Goal: Find specific page/section: Find specific page/section

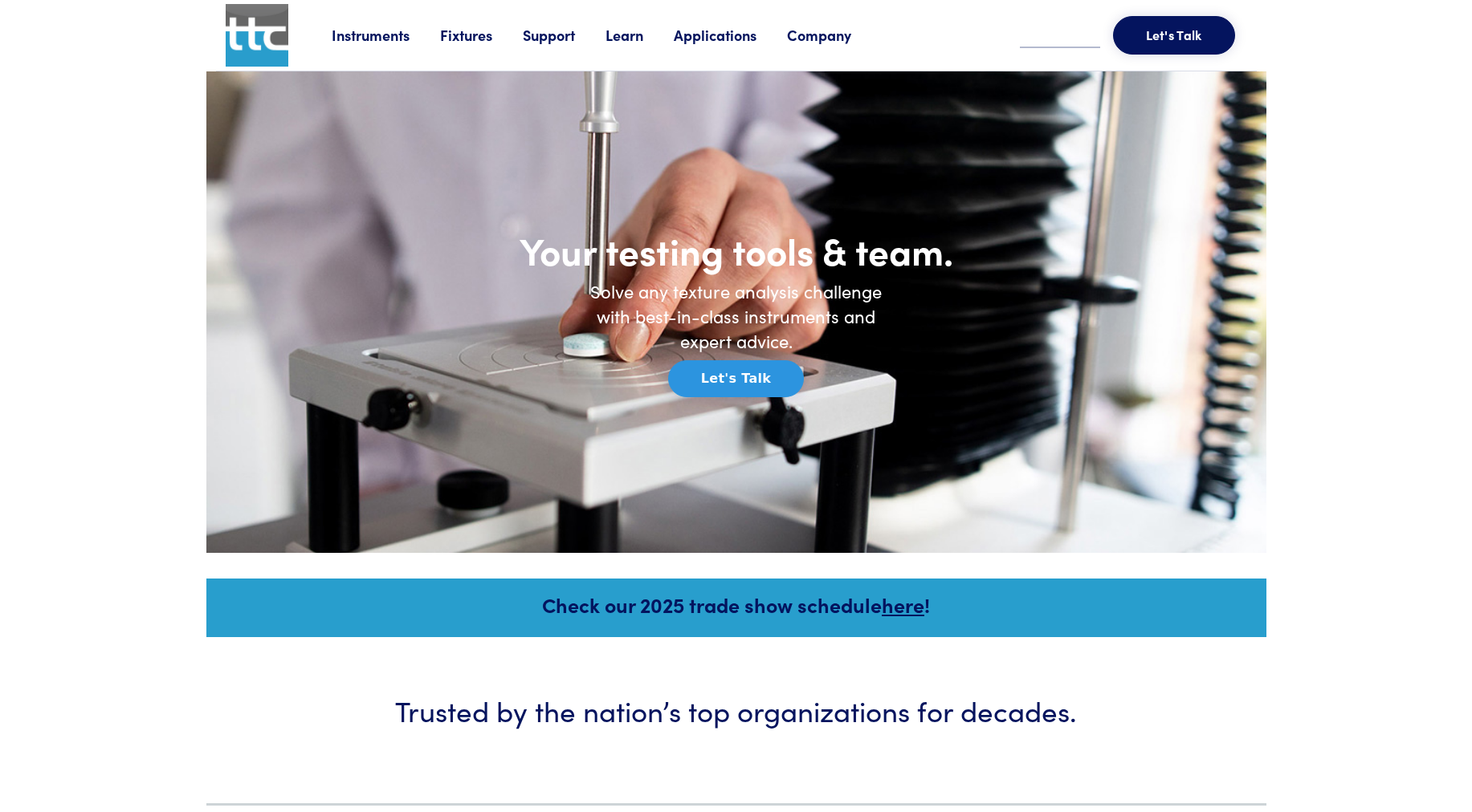
click at [472, 33] on link "Fixtures" at bounding box center [481, 35] width 83 height 21
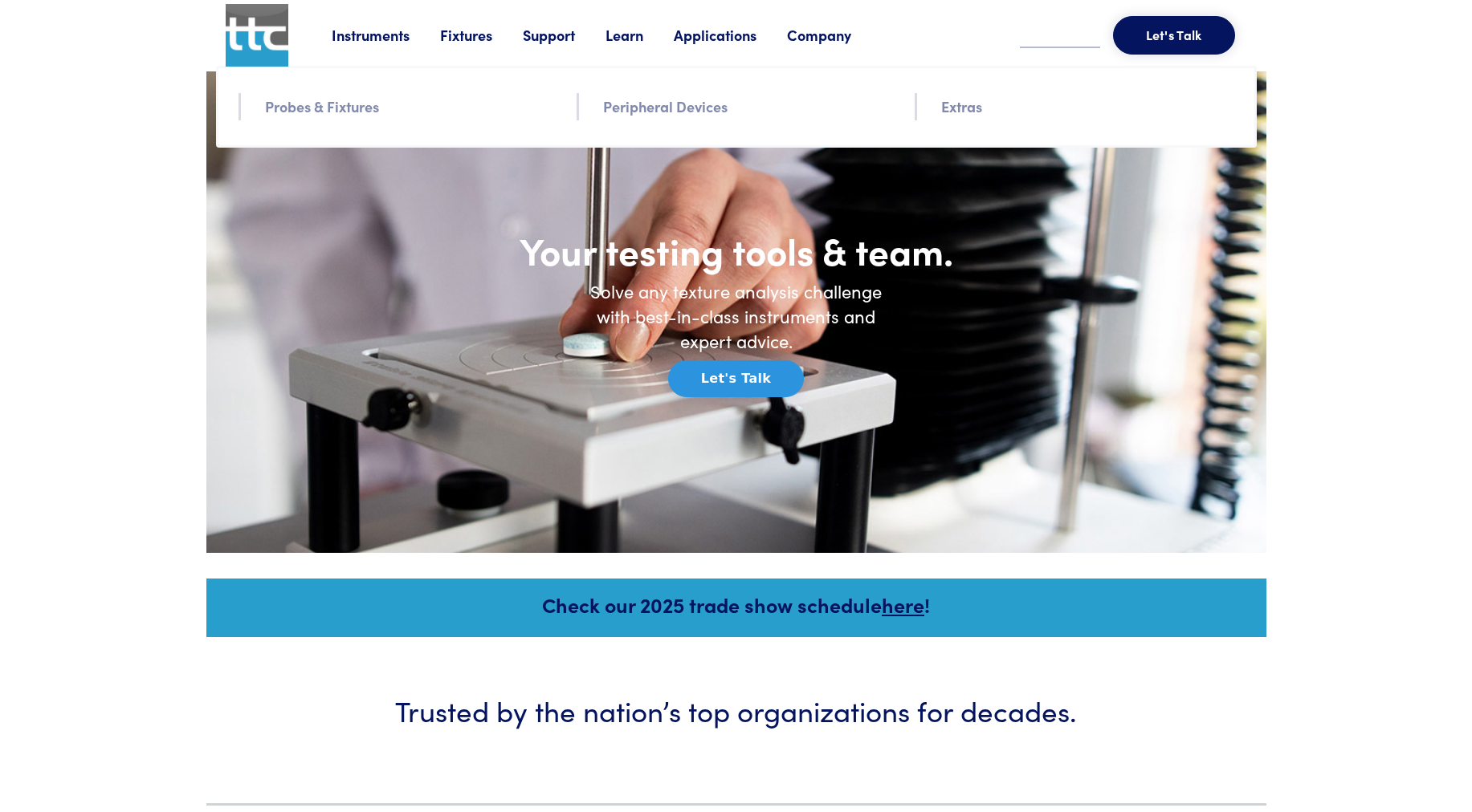
click at [320, 108] on link "Probes & Fixtures" at bounding box center [322, 106] width 114 height 23
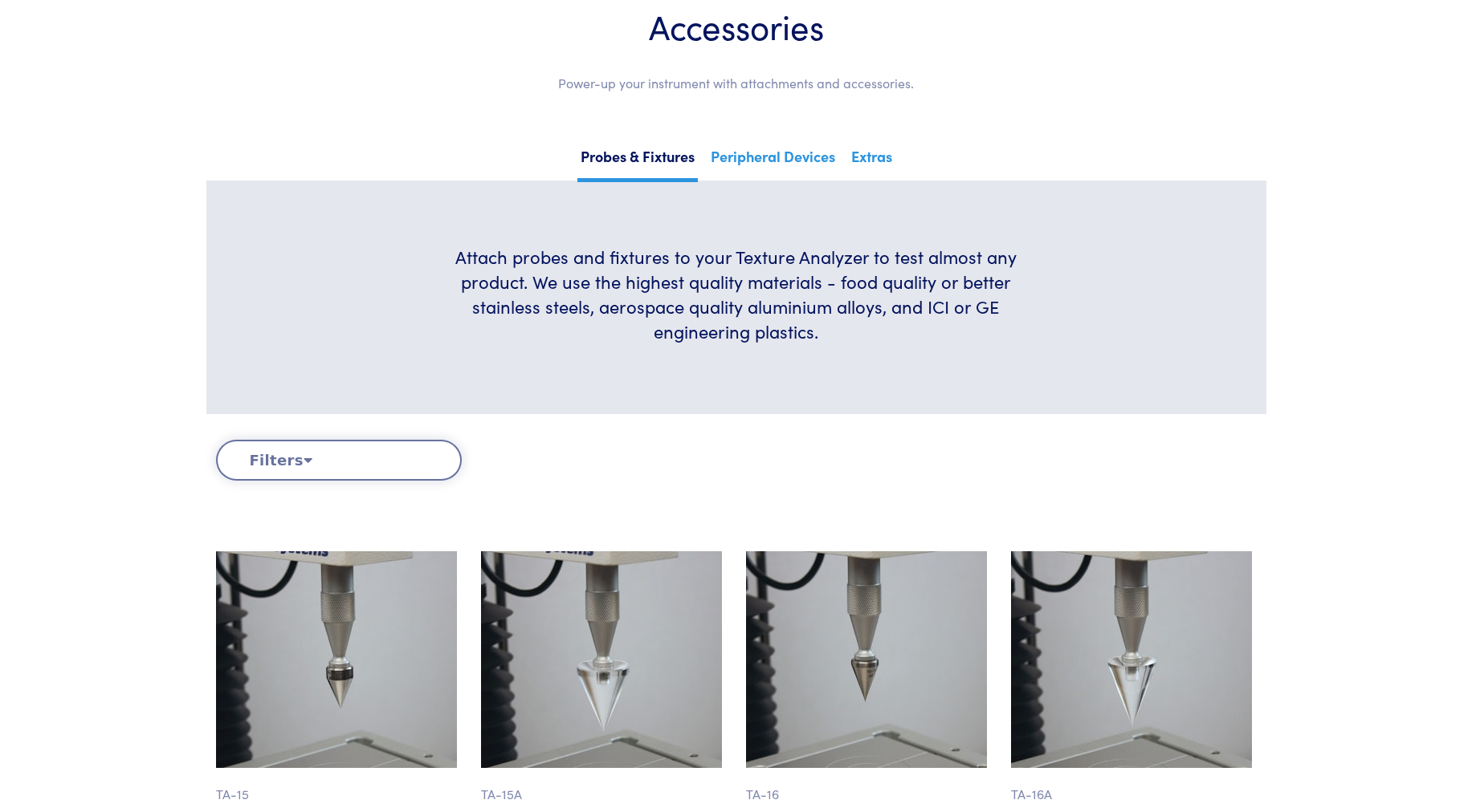
scroll to position [160, 0]
click at [287, 455] on button "Filters" at bounding box center [339, 461] width 246 height 41
click at [303, 462] on icon at bounding box center [308, 460] width 9 height 14
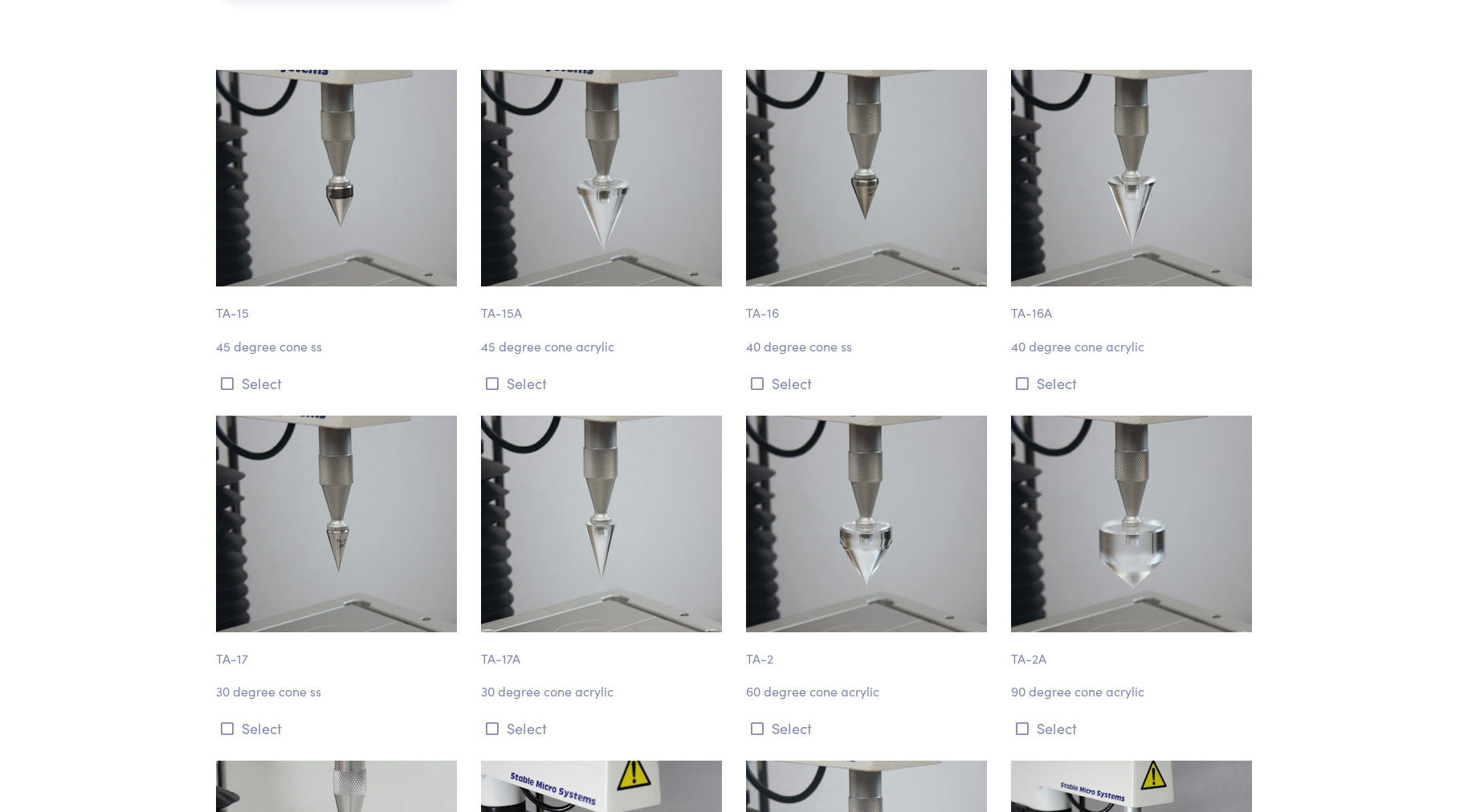
click at [291, 299] on p "TA-15" at bounding box center [339, 304] width 246 height 37
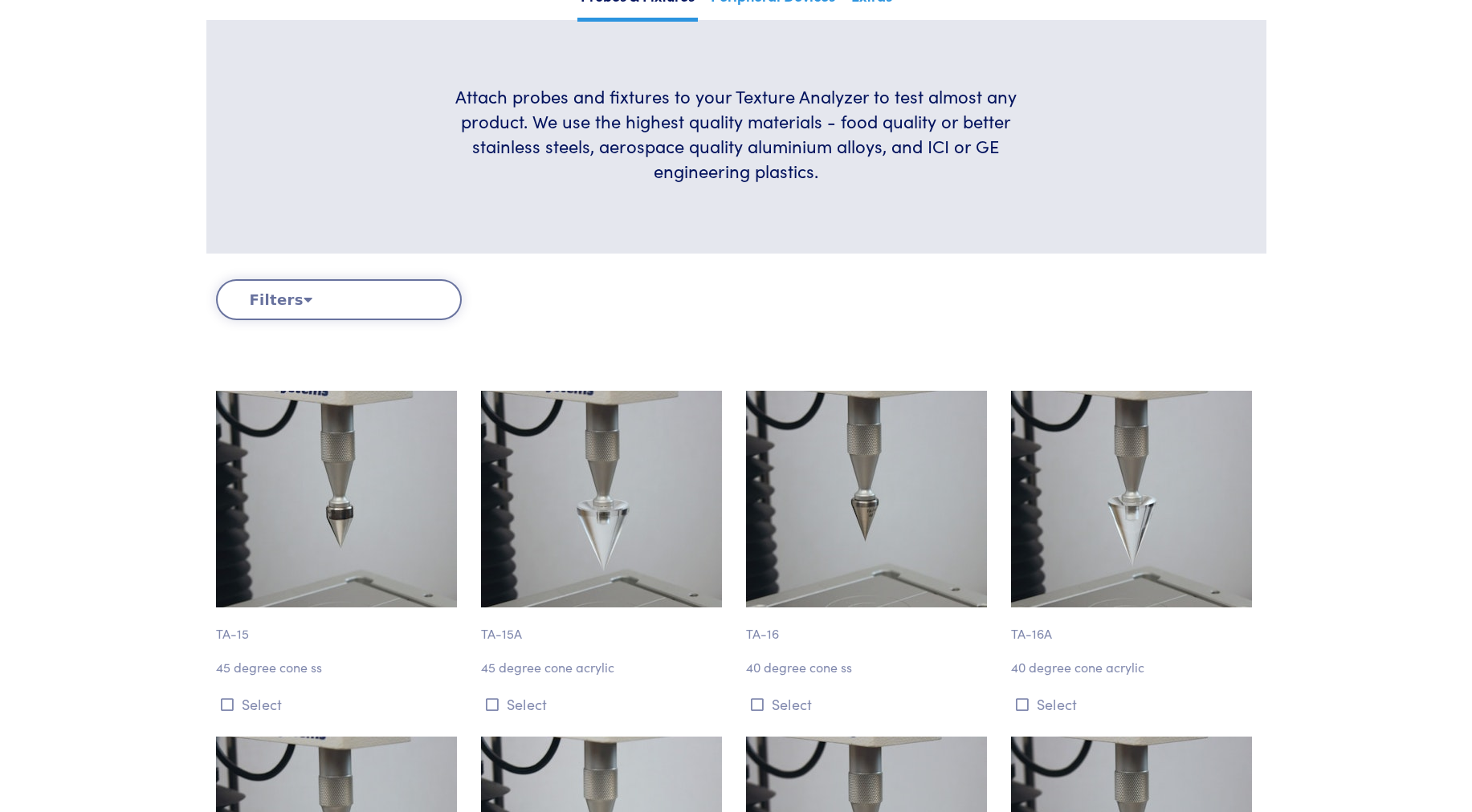
click at [335, 300] on button "Filters" at bounding box center [339, 299] width 246 height 41
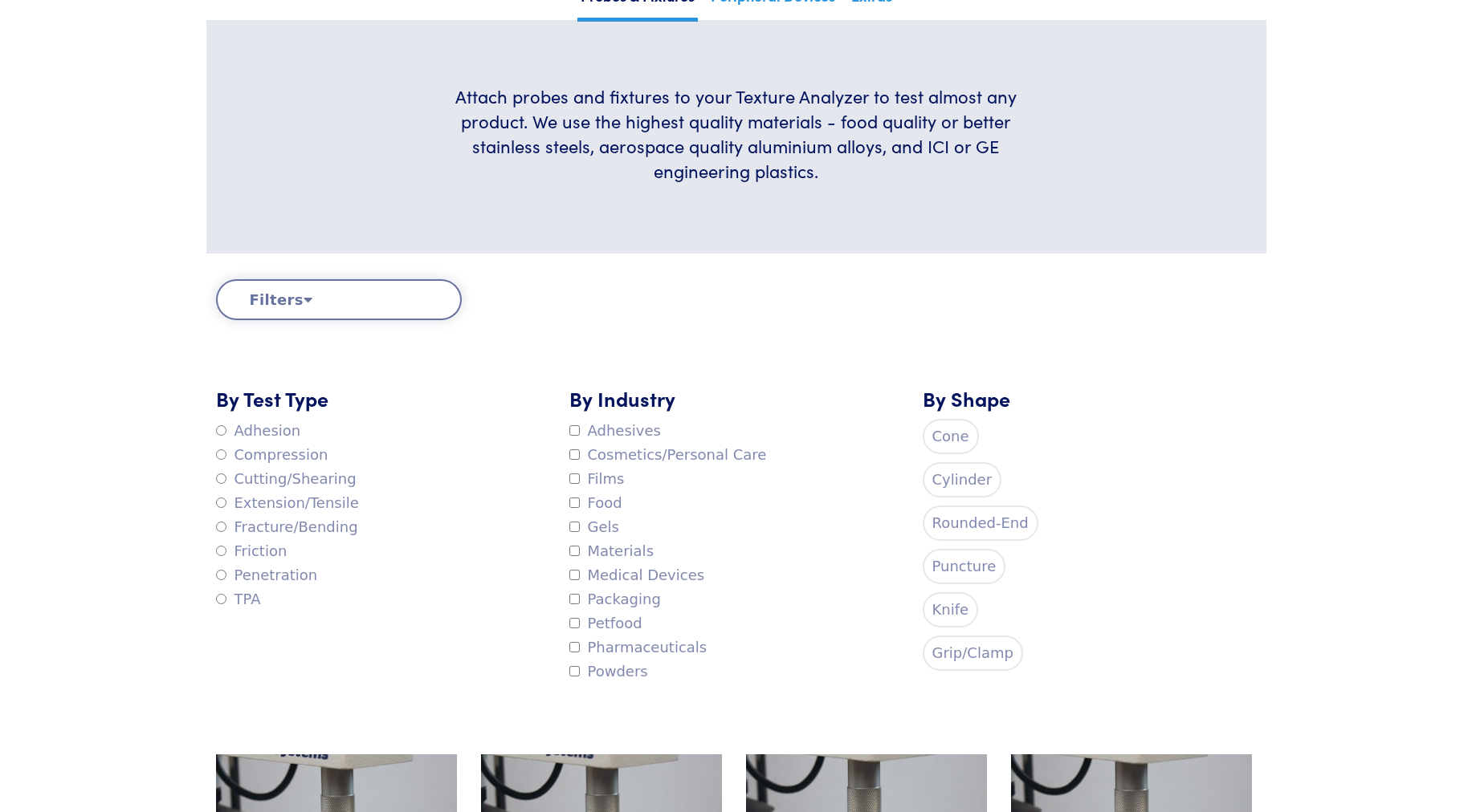
click at [249, 483] on label "Cutting/Shearing" at bounding box center [286, 479] width 141 height 24
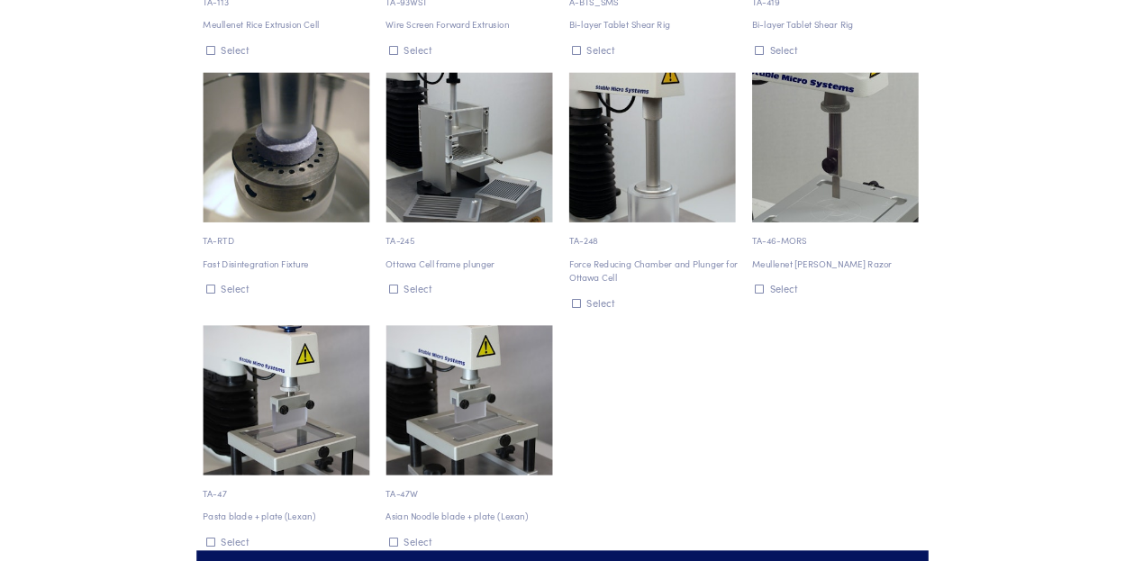
scroll to position [3152, 0]
